Goal: Book appointment/travel/reservation

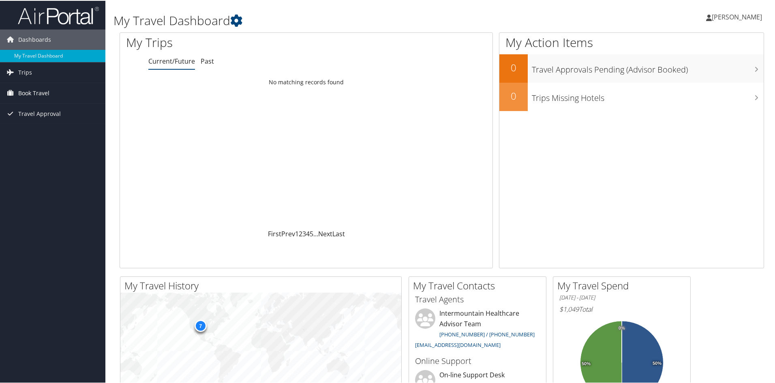
click at [45, 94] on span "Book Travel" at bounding box center [33, 92] width 31 height 20
click at [49, 135] on link "Book/Manage Online Trips" at bounding box center [52, 133] width 105 height 12
